Goal: Information Seeking & Learning: Check status

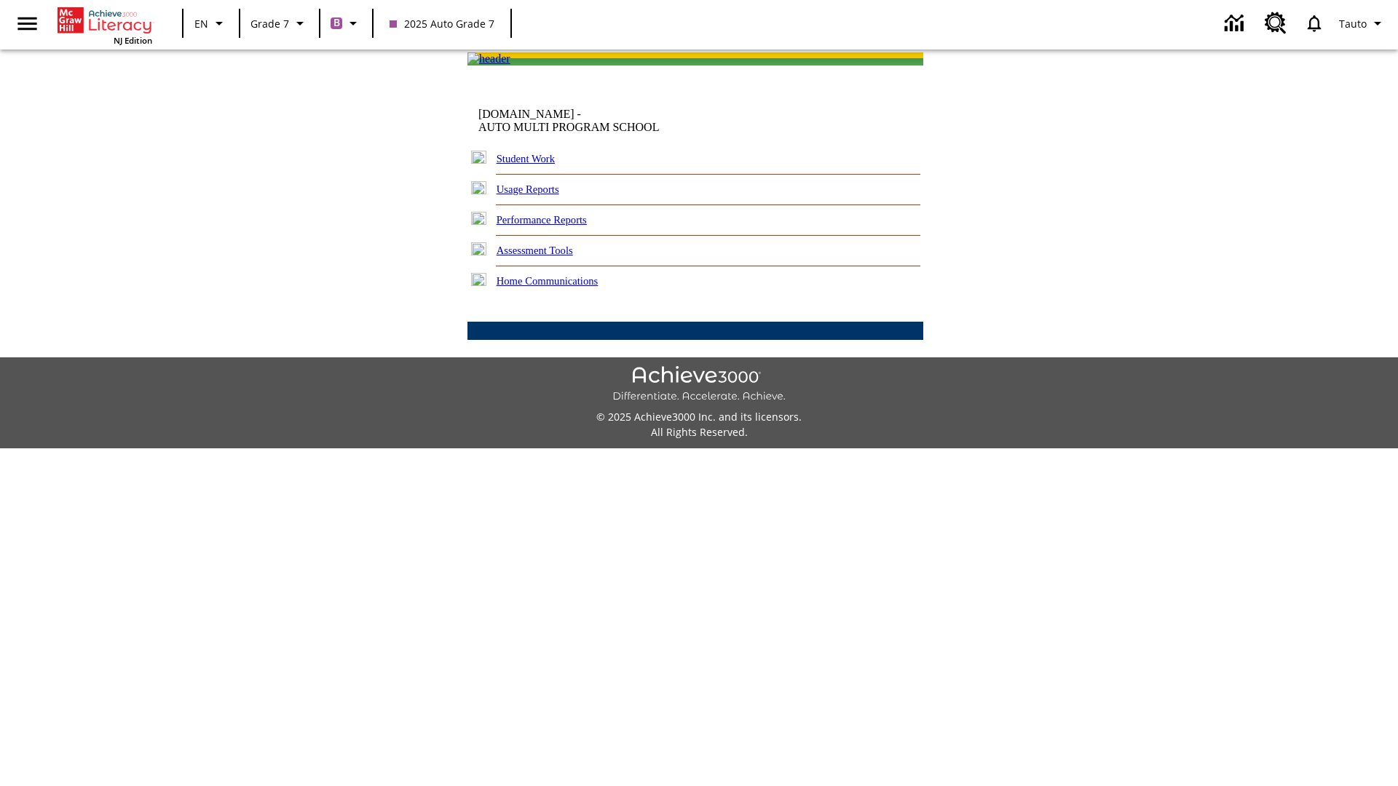
click at [557, 226] on link "Performance Reports" at bounding box center [542, 220] width 90 height 12
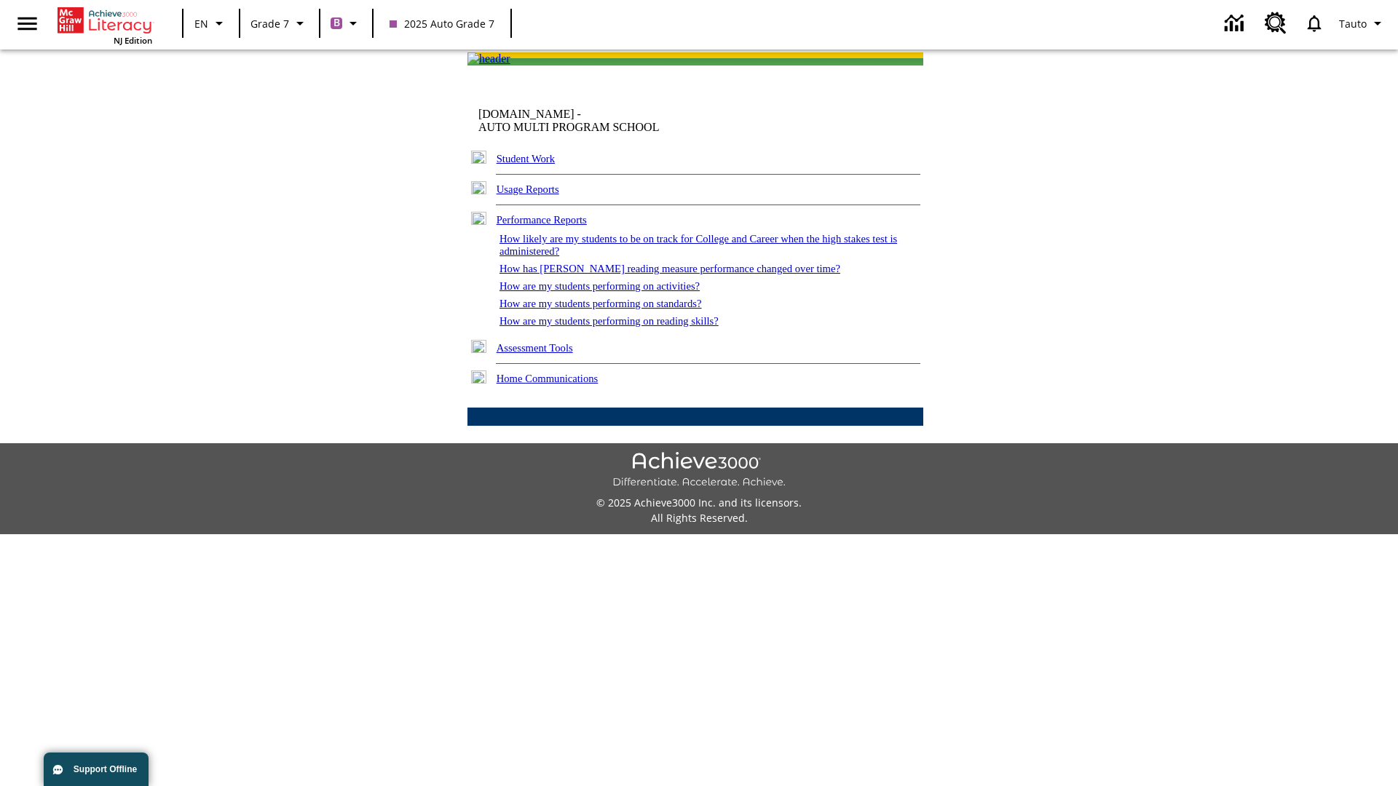
click at [614, 292] on link "How are my students performing on activities?" at bounding box center [599, 286] width 200 height 12
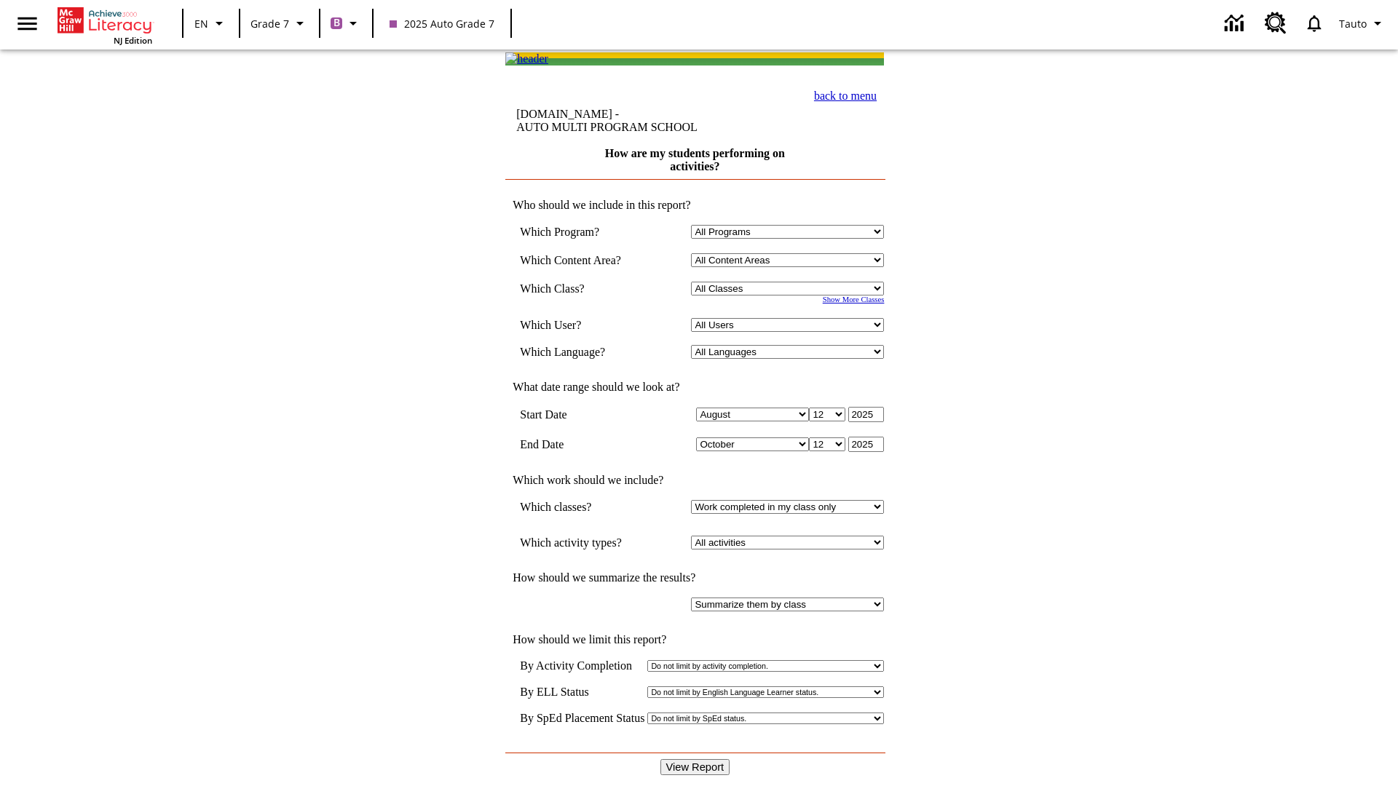
click at [696, 759] on input "View Report" at bounding box center [695, 767] width 70 height 16
select select "21437138"
select select "4"
click at [696, 759] on input "View Report" at bounding box center [695, 767] width 70 height 16
